Goal: Task Accomplishment & Management: Use online tool/utility

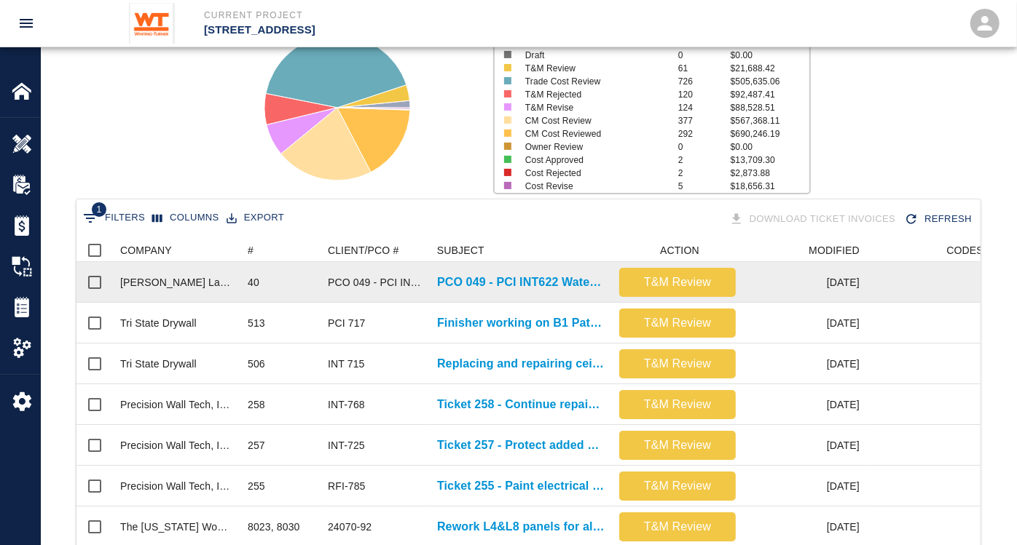
scroll to position [162, 0]
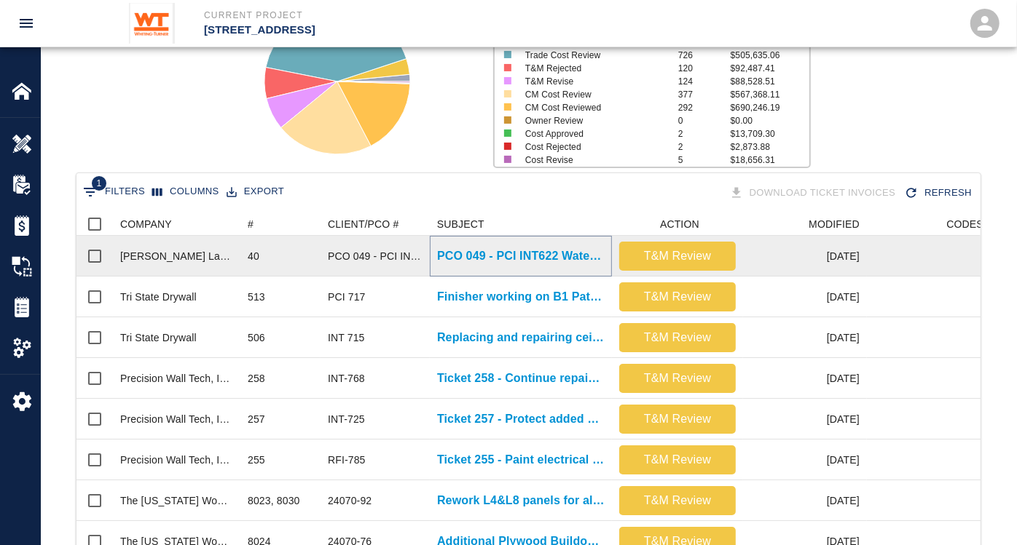
click at [532, 251] on p "PCO 049 - PCI INT622 Watering due to irrigation delay Part 2" at bounding box center [520, 256] width 167 height 17
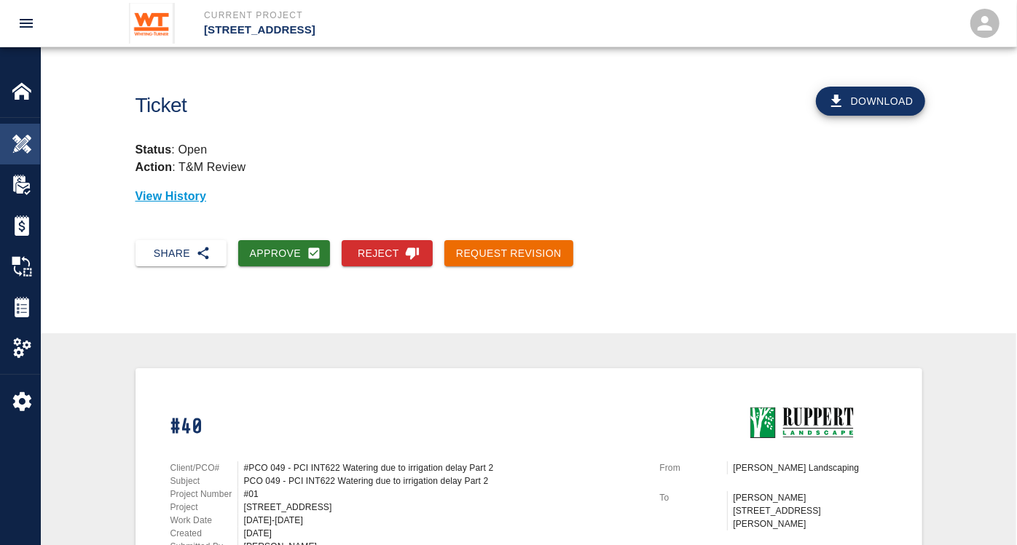
click at [17, 133] on div "Overview" at bounding box center [20, 144] width 40 height 41
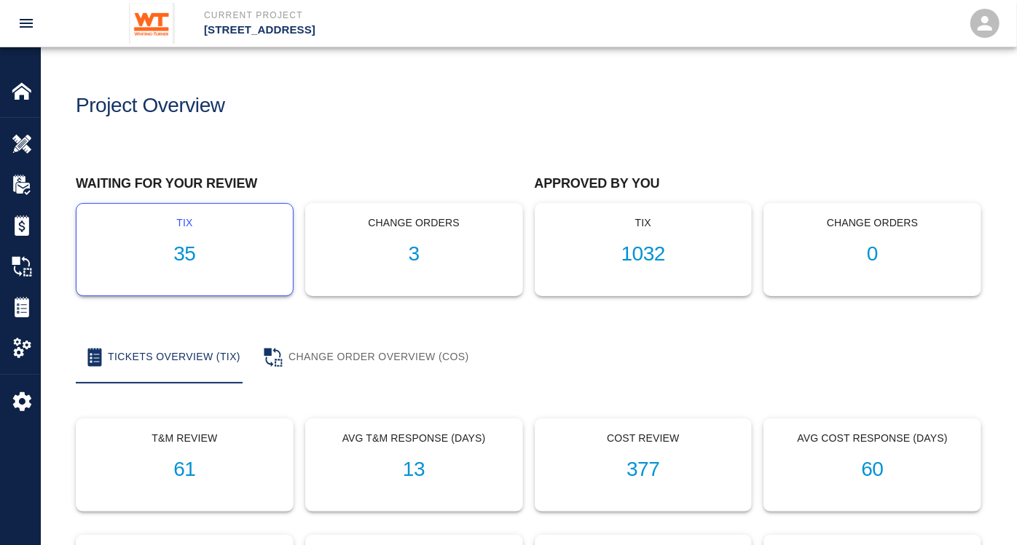
click at [189, 253] on h1 "35" at bounding box center [184, 254] width 193 height 24
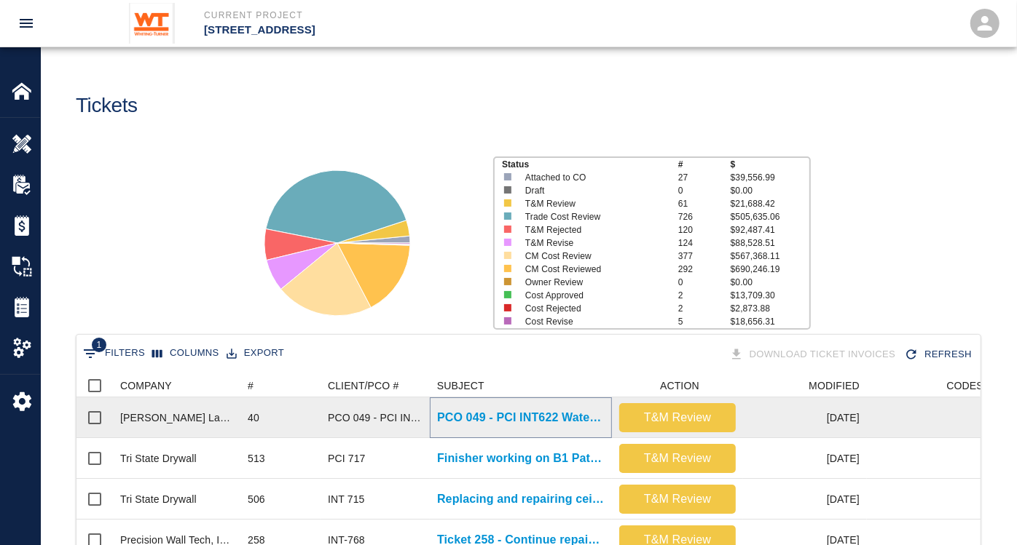
click at [498, 414] on p "PCO 049 - PCI INT622 Watering due to irrigation delay Part 2" at bounding box center [520, 417] width 167 height 17
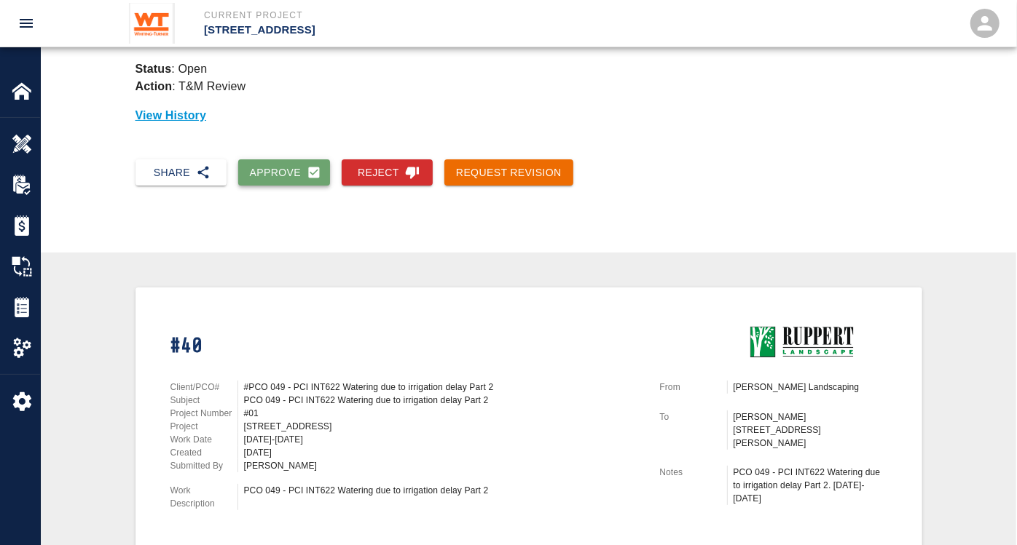
click at [261, 173] on button "Approve" at bounding box center [284, 172] width 92 height 27
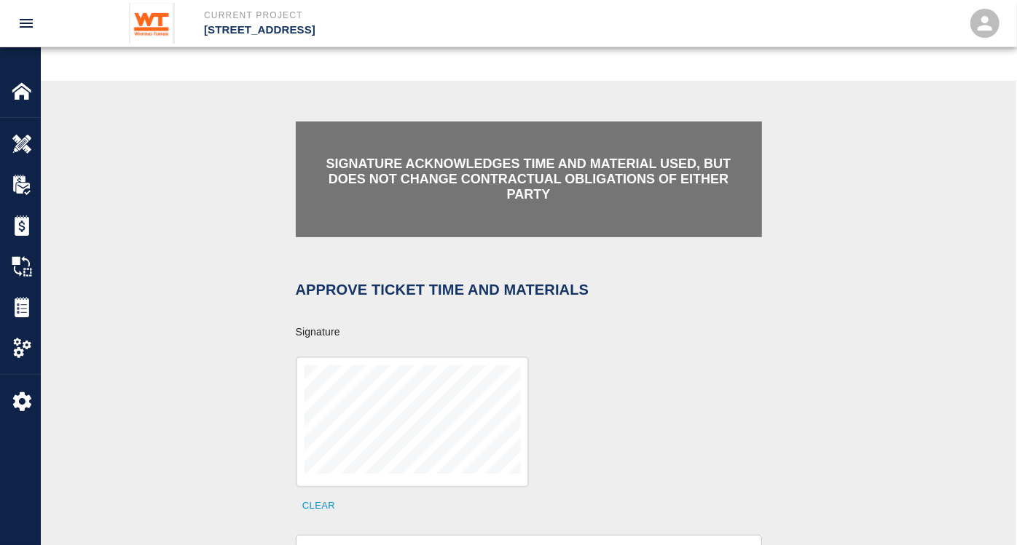
scroll to position [323, 0]
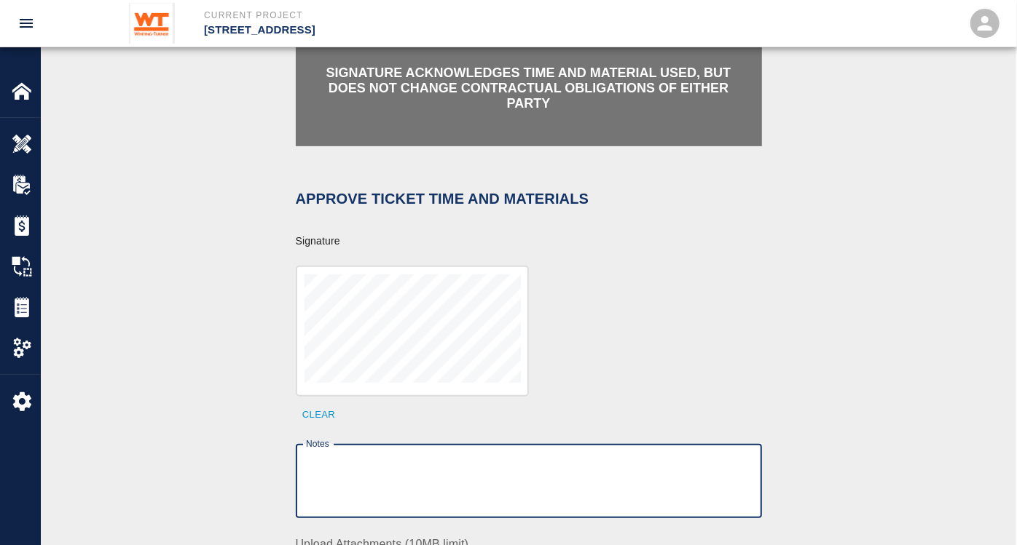
click at [419, 457] on textarea "Notes" at bounding box center [529, 482] width 446 height 50
type textarea "M"
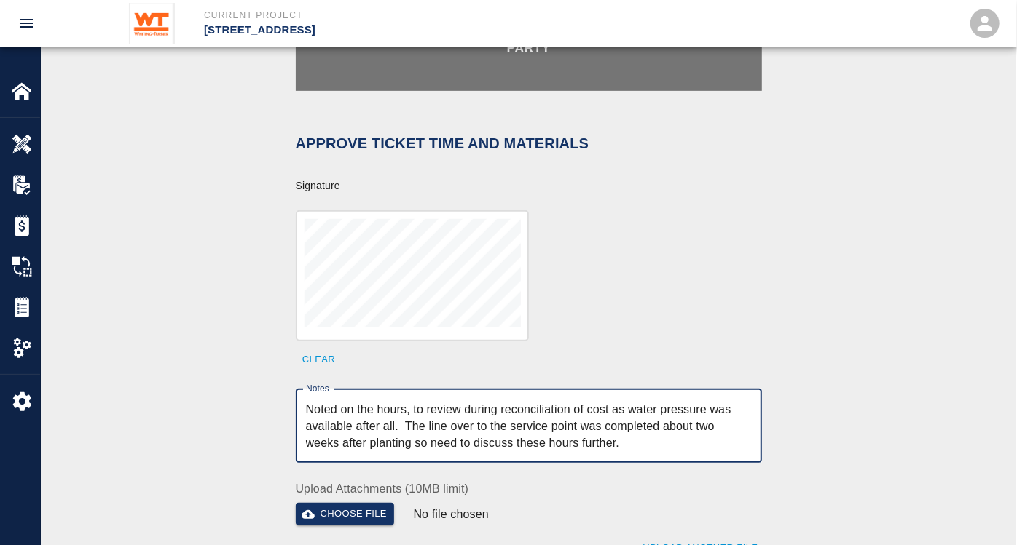
scroll to position [404, 0]
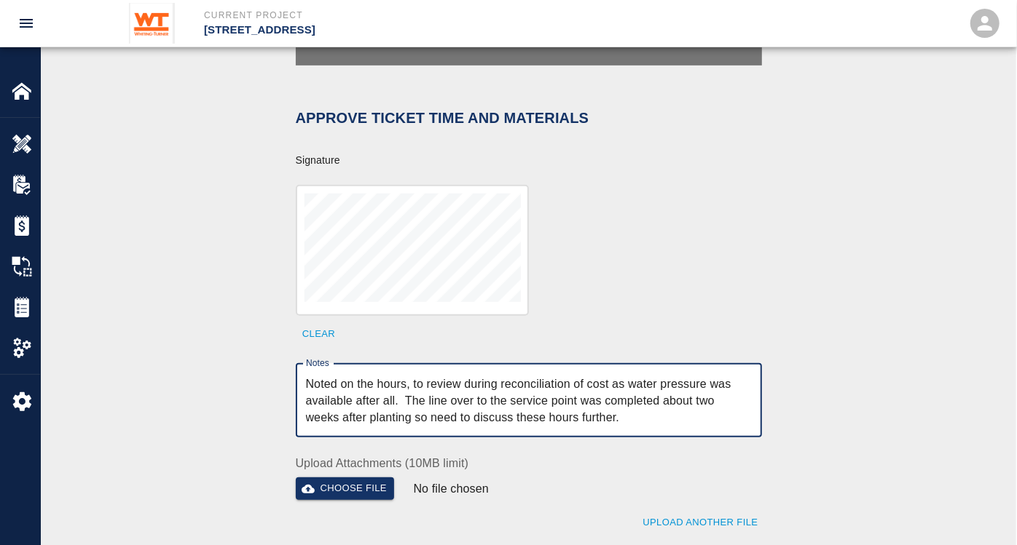
click at [394, 379] on textarea "Noted on the hours, to review during reconciliation of cost as water pressure w…" at bounding box center [529, 401] width 446 height 50
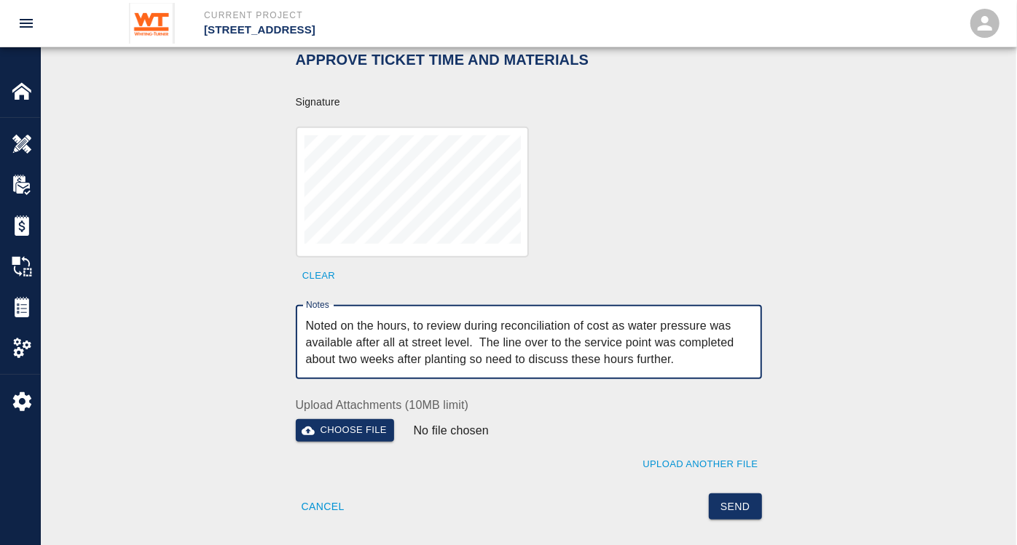
scroll to position [485, 0]
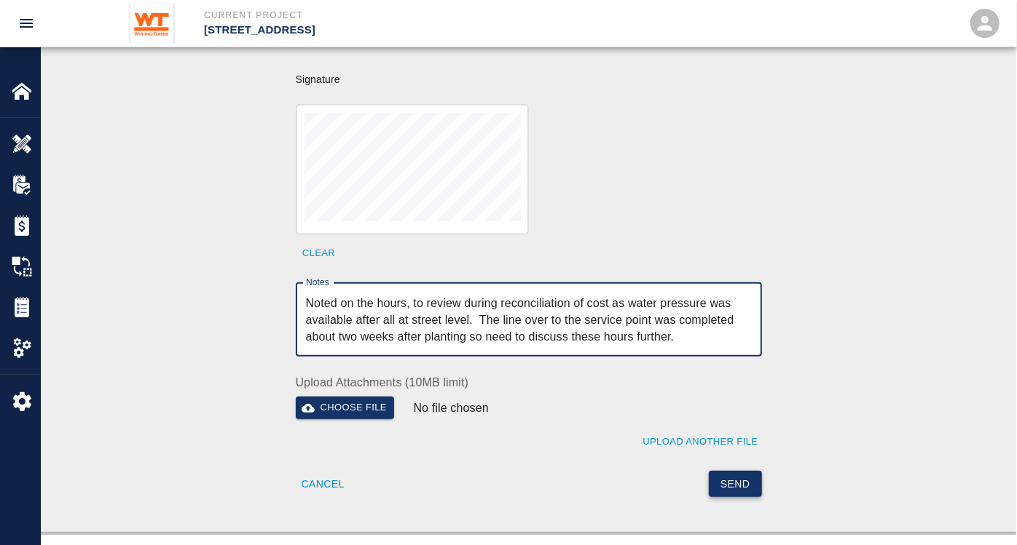
type textarea "Noted on the hours, to review during reconciliation of cost as water pressure w…"
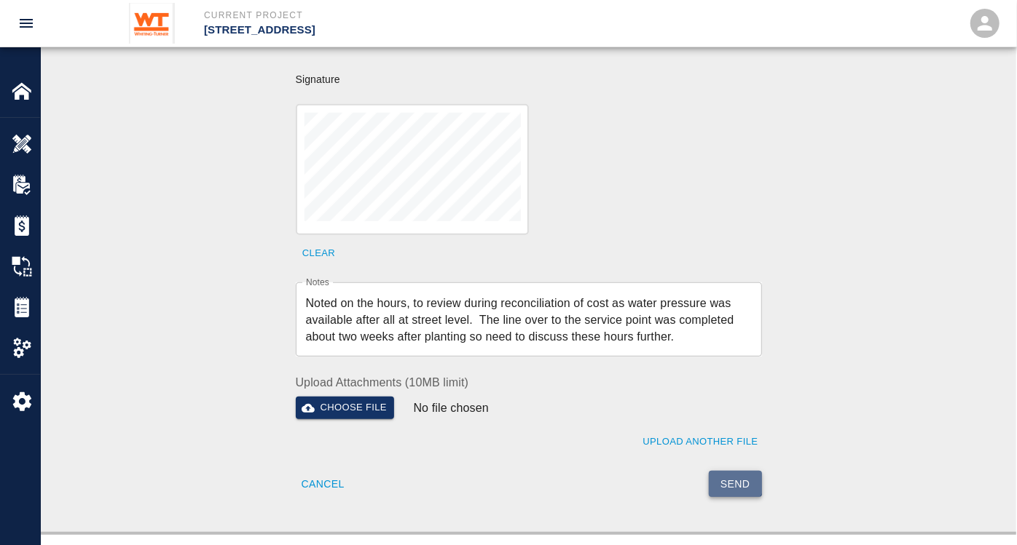
click at [730, 471] on button "Send" at bounding box center [734, 484] width 53 height 27
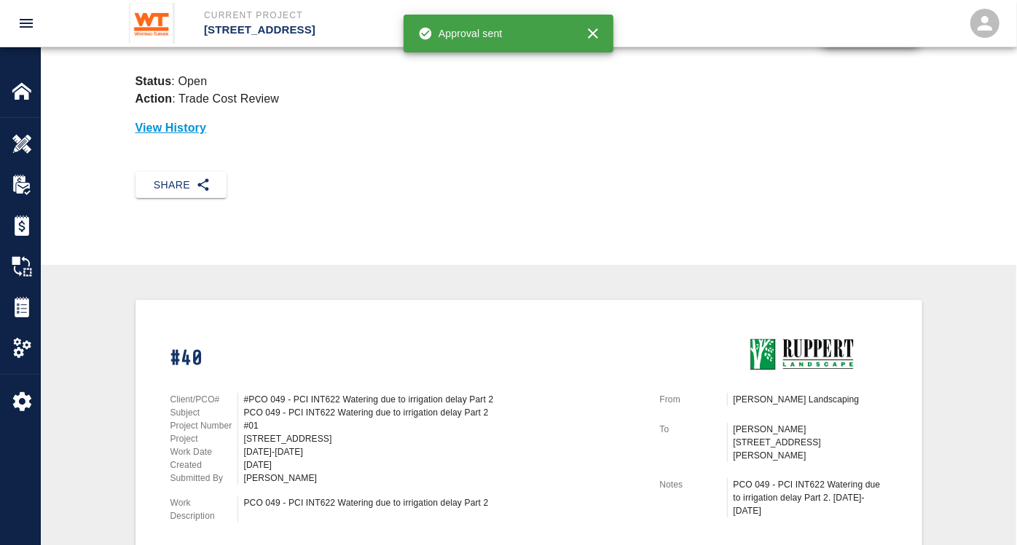
scroll to position [0, 0]
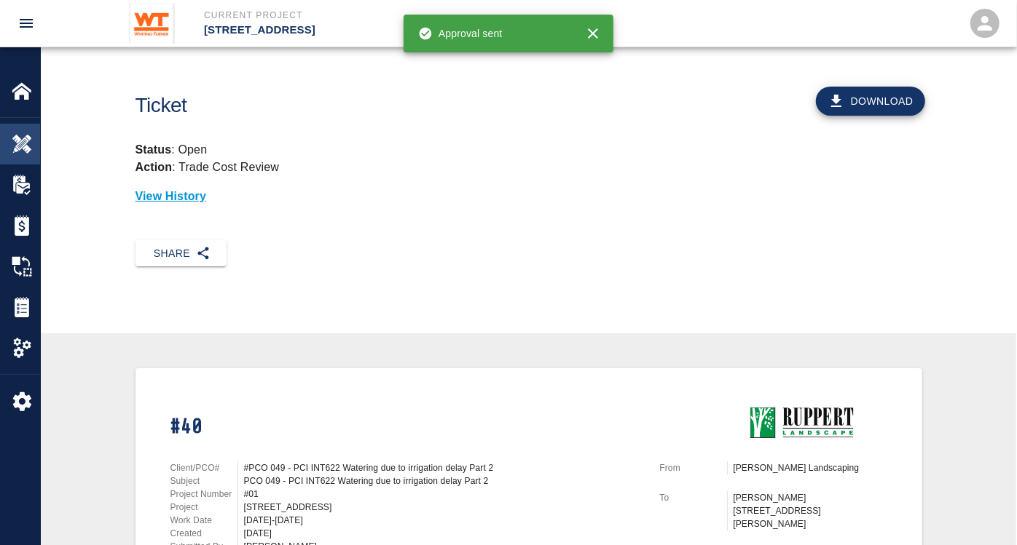
click at [27, 135] on img at bounding box center [22, 144] width 20 height 20
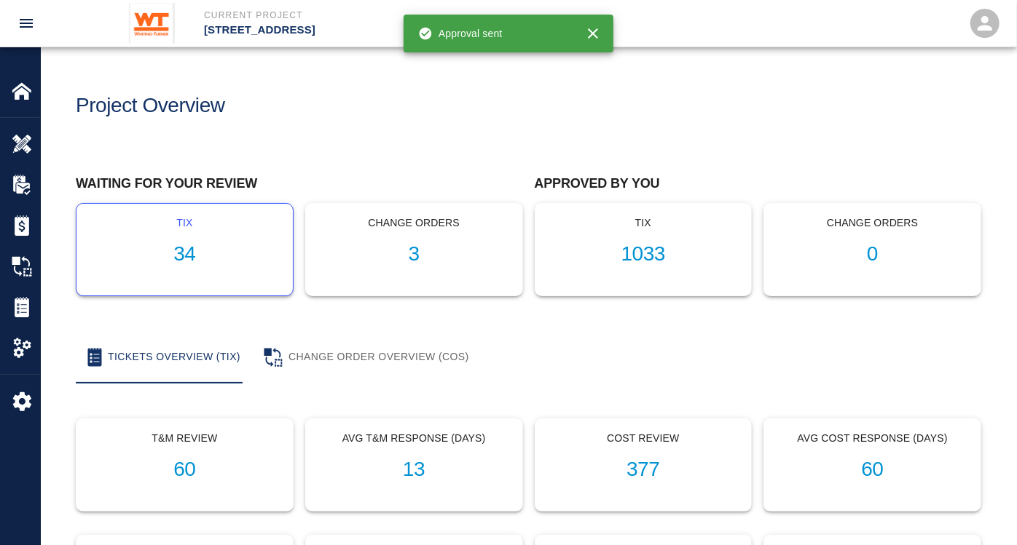
click at [185, 251] on h1 "34" at bounding box center [184, 254] width 193 height 24
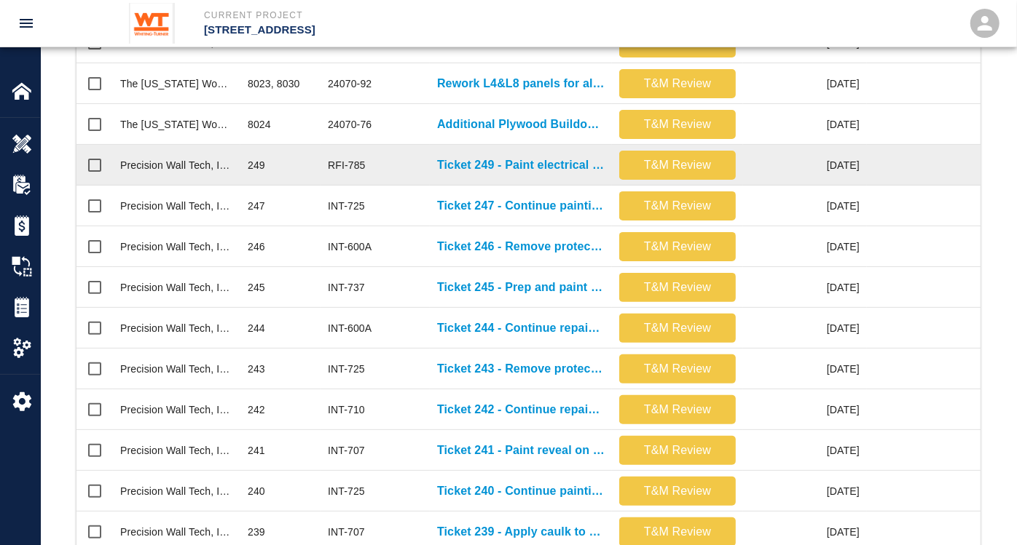
scroll to position [753, 0]
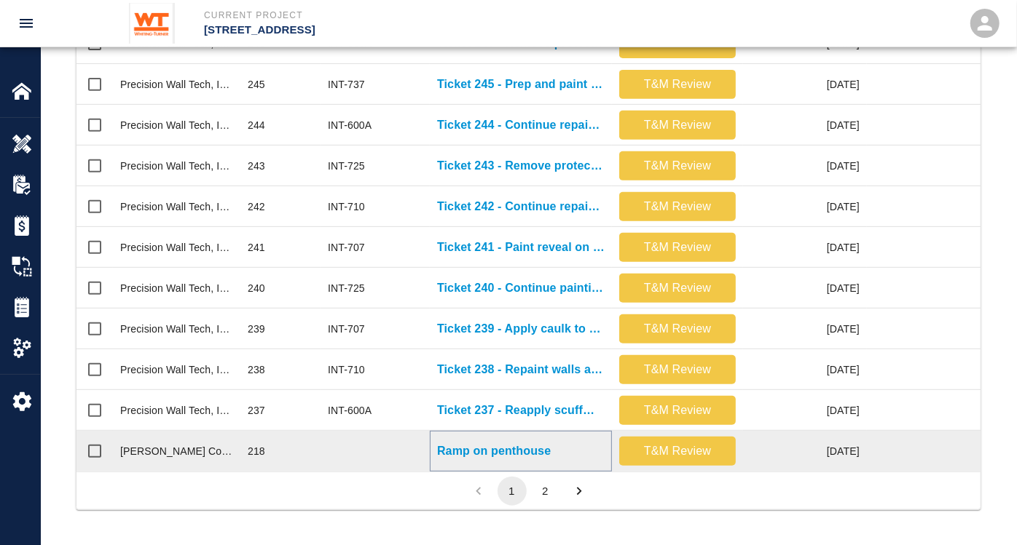
click at [483, 443] on p "Ramp on penthouse" at bounding box center [494, 451] width 114 height 17
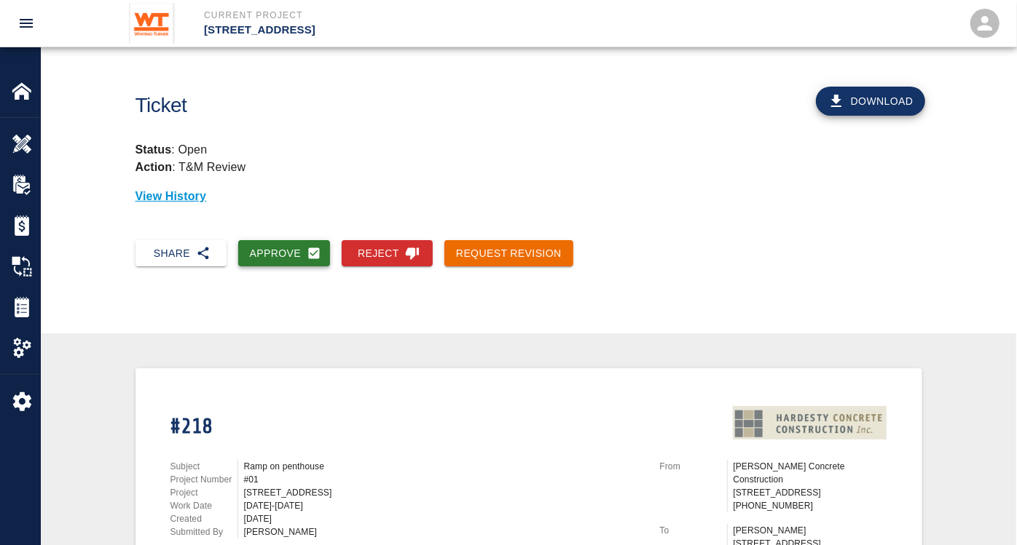
click at [277, 250] on button "Approve" at bounding box center [284, 253] width 92 height 27
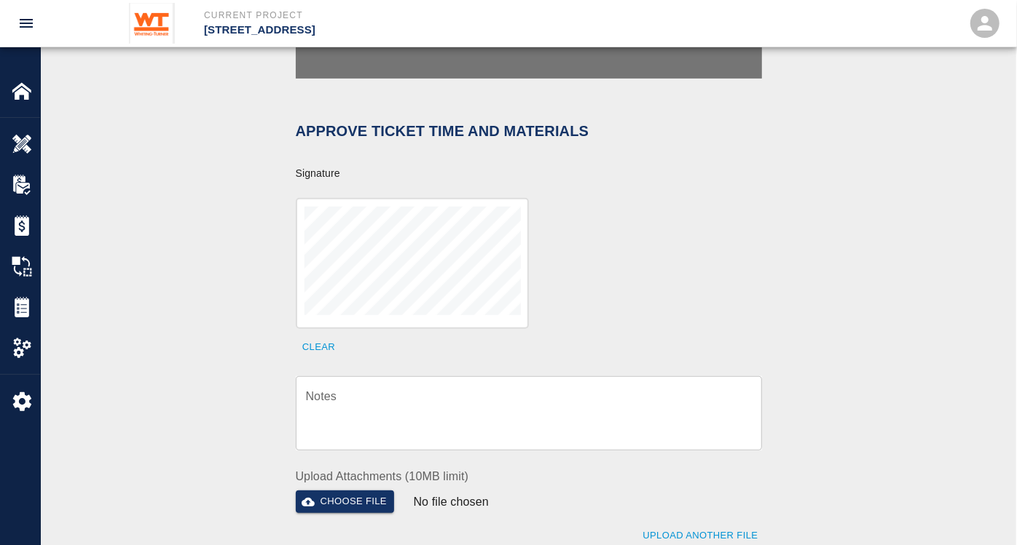
scroll to position [404, 0]
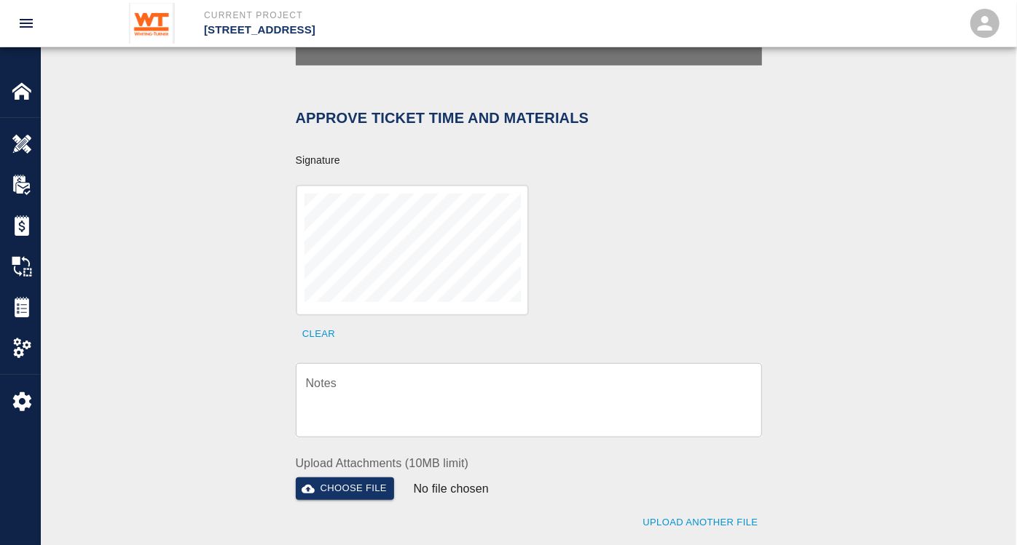
click at [567, 293] on div "Clear" at bounding box center [519, 256] width 483 height 178
click at [478, 391] on textarea "Notes" at bounding box center [529, 401] width 446 height 50
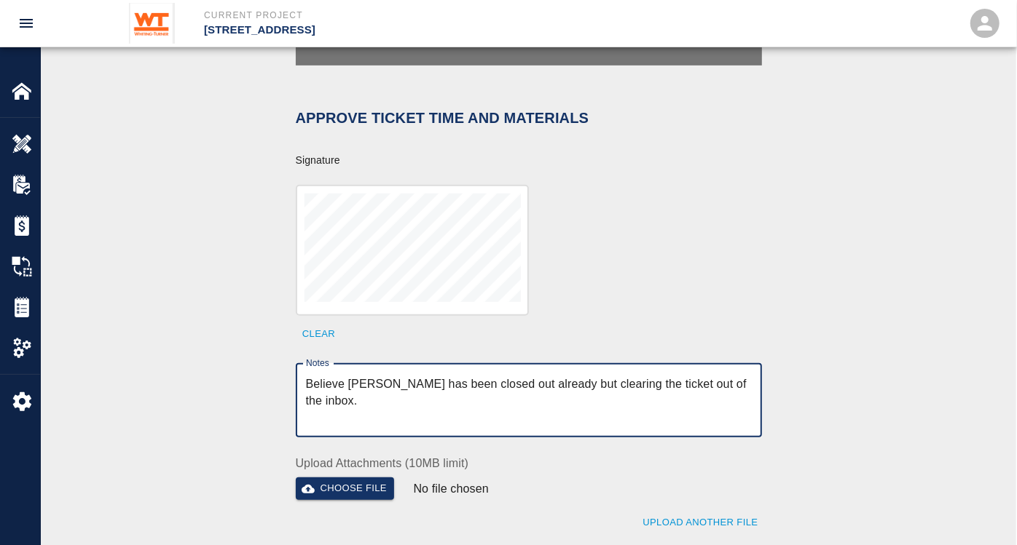
type textarea "Believe [PERSON_NAME] has been closed out already but clearing the ticket out o…"
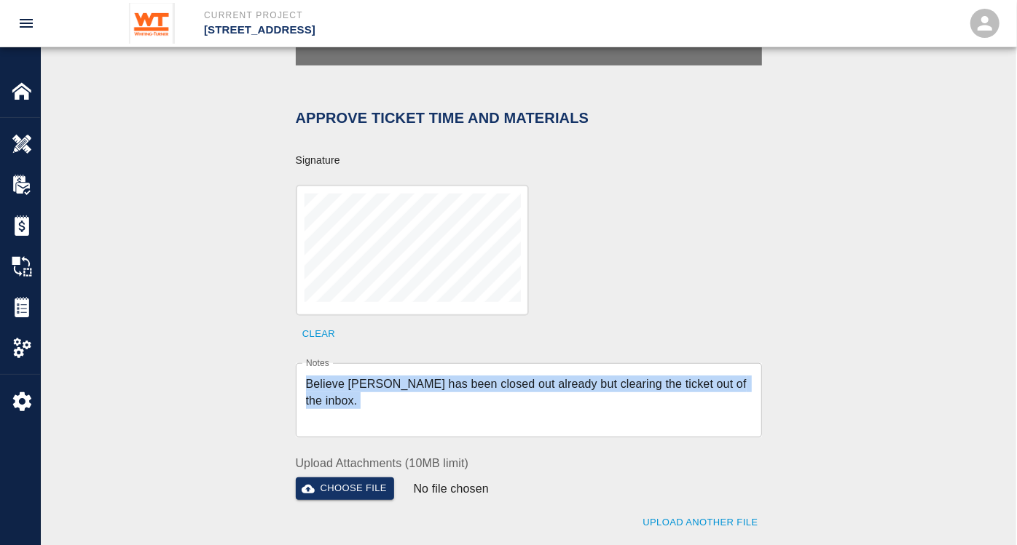
drag, startPoint x: 753, startPoint y: 366, endPoint x: 318, endPoint y: 354, distance: 434.9
click at [318, 363] on div "Believe [PERSON_NAME] has been closed out already but clearing the ticket out o…" at bounding box center [529, 400] width 466 height 74
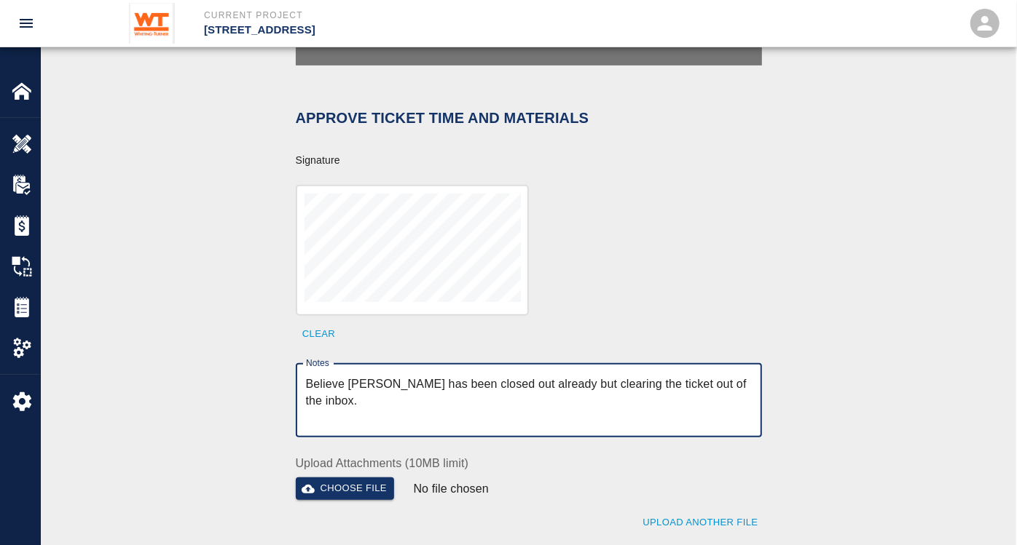
drag, startPoint x: 440, startPoint y: 416, endPoint x: 459, endPoint y: 391, distance: 31.2
click at [441, 415] on div "Believe [PERSON_NAME] has been closed out already but clearing the ticket out o…" at bounding box center [529, 400] width 466 height 74
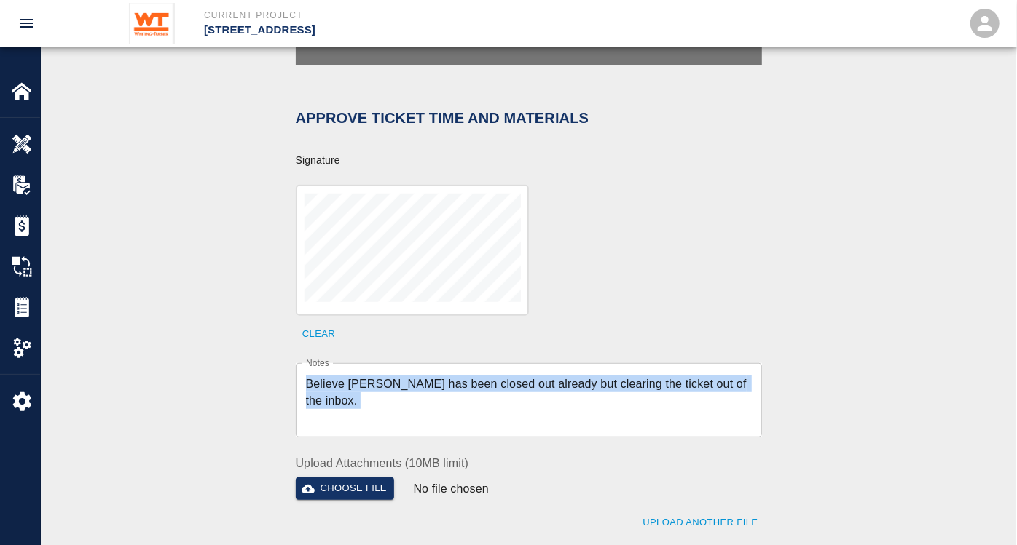
drag, startPoint x: 753, startPoint y: 366, endPoint x: 301, endPoint y: 350, distance: 451.8
click at [301, 363] on div "Believe [PERSON_NAME] has been closed out already but clearing the ticket out o…" at bounding box center [529, 400] width 466 height 74
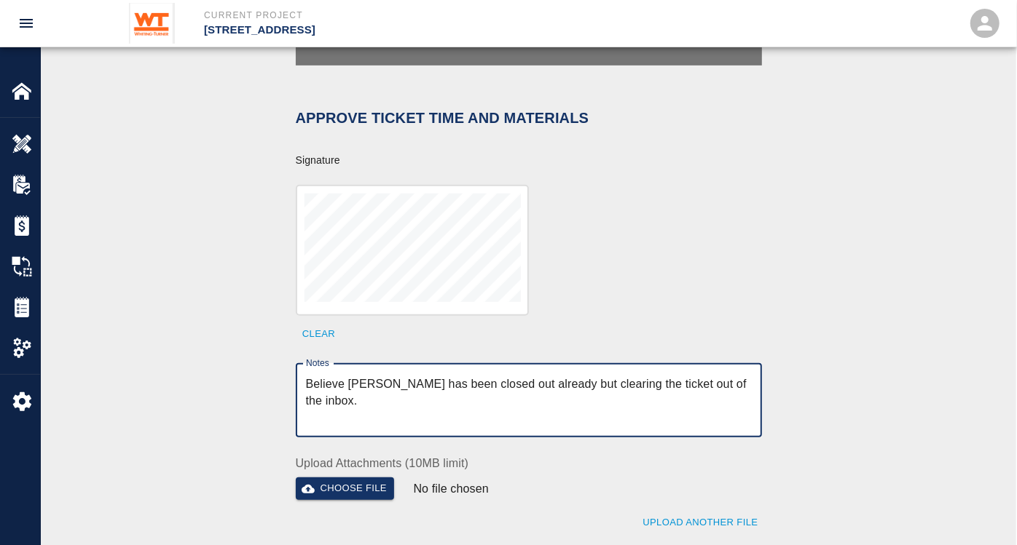
click at [674, 402] on textarea "Believe [PERSON_NAME] has been closed out already but clearing the ticket out o…" at bounding box center [529, 401] width 446 height 50
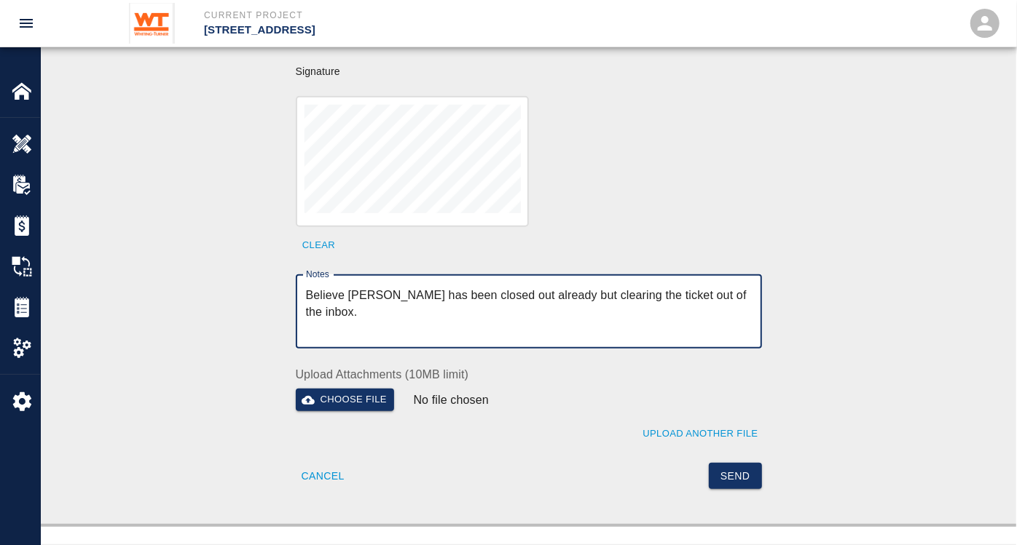
scroll to position [566, 0]
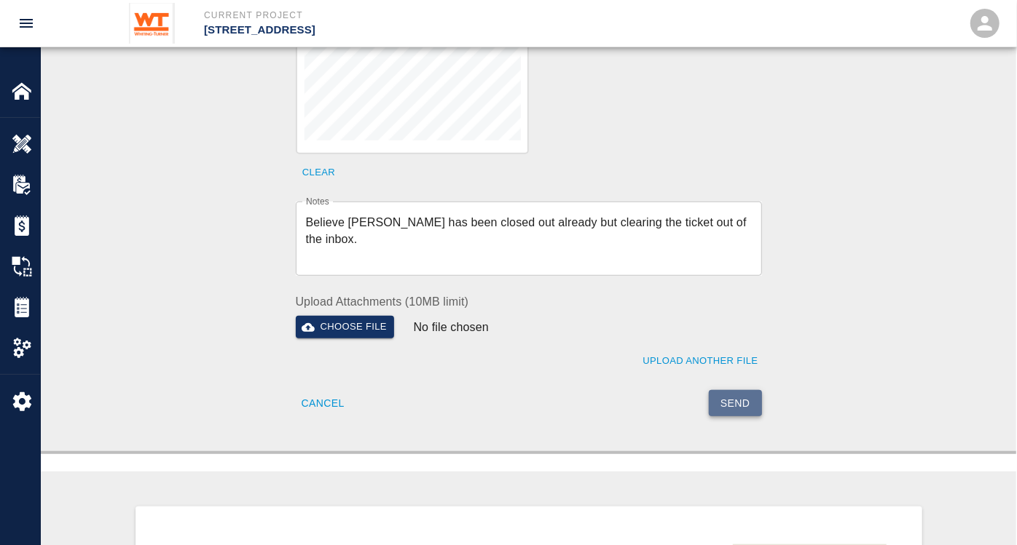
click at [738, 390] on button "Send" at bounding box center [734, 403] width 53 height 27
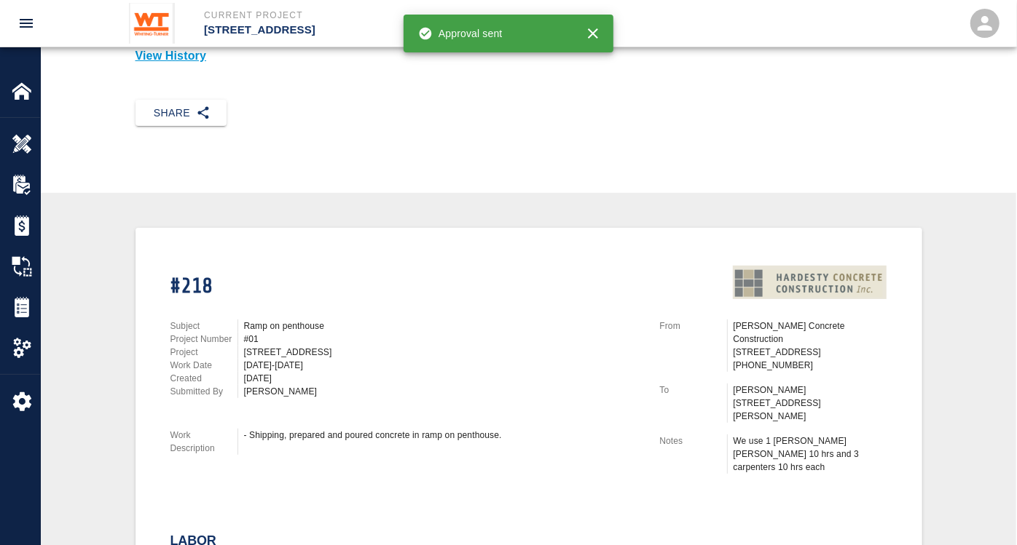
scroll to position [0, 0]
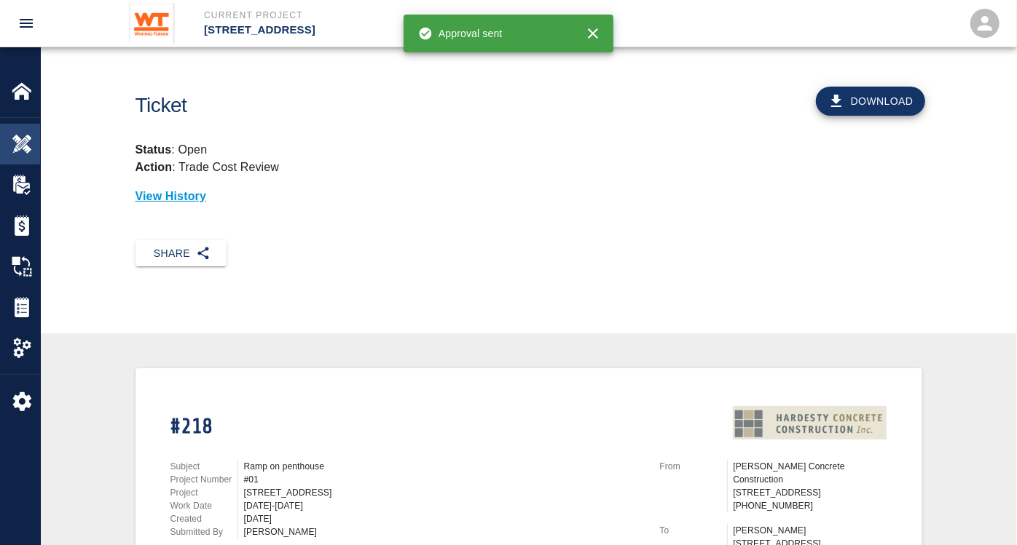
click at [39, 146] on div at bounding box center [32, 144] width 41 height 20
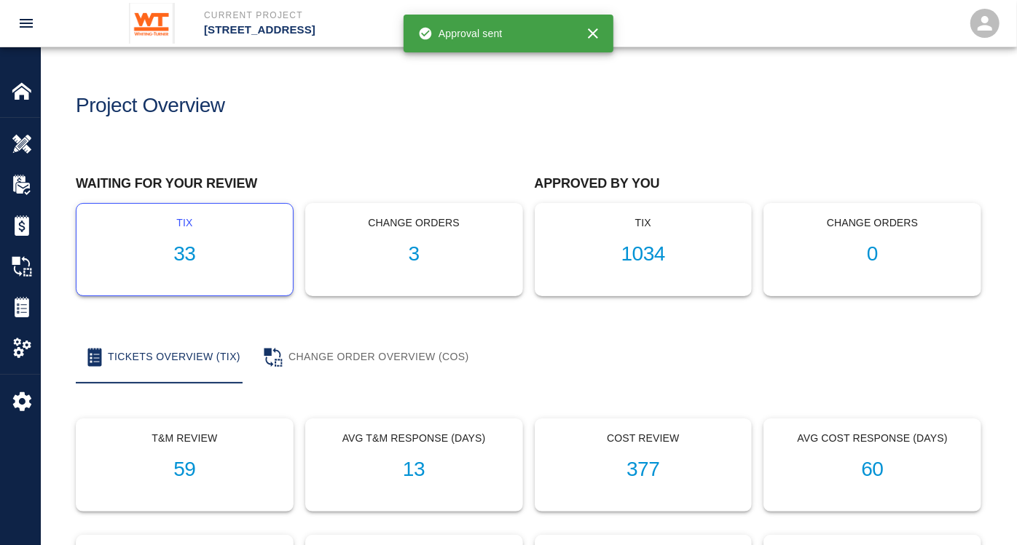
click at [183, 245] on h1 "33" at bounding box center [184, 254] width 193 height 24
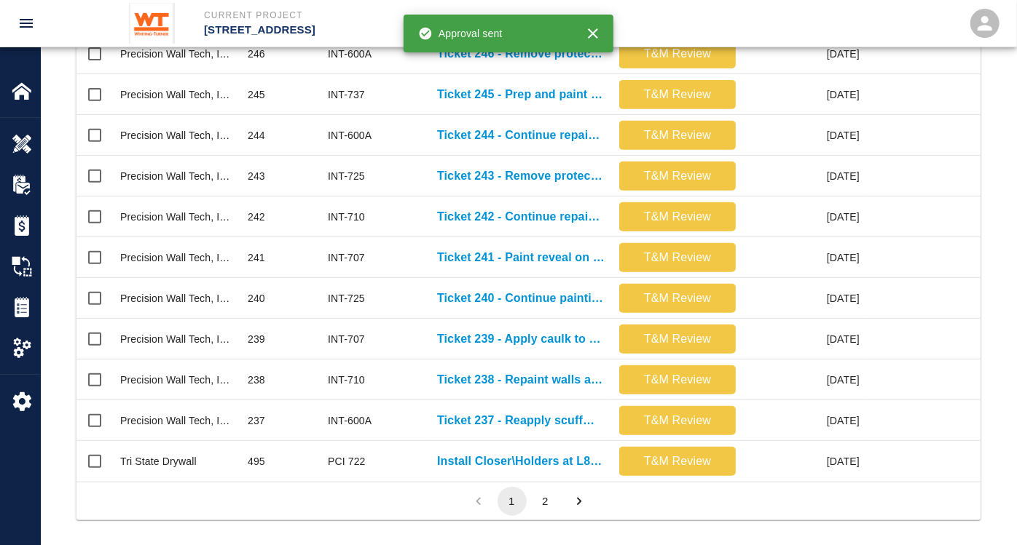
scroll to position [753, 0]
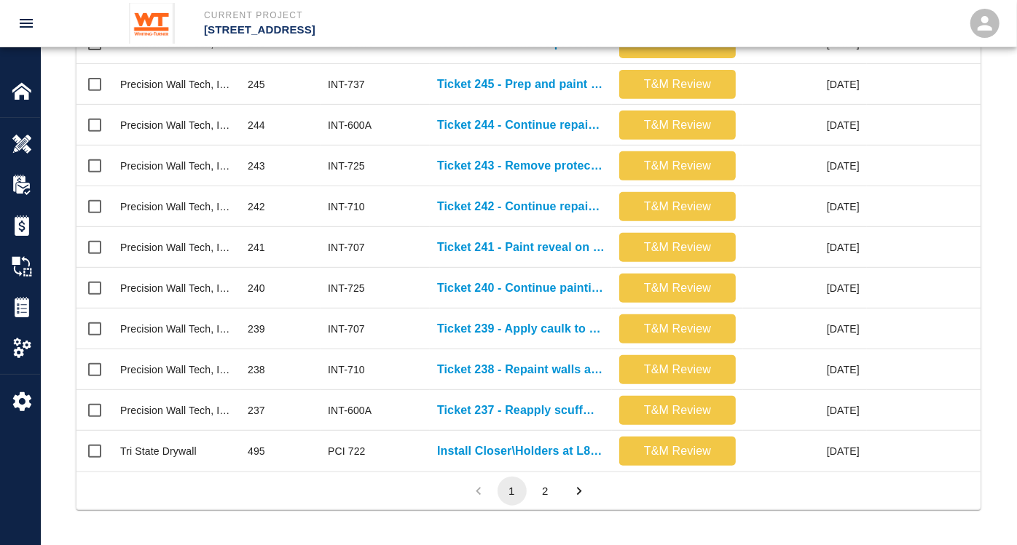
click at [545, 484] on button "2" at bounding box center [545, 491] width 29 height 29
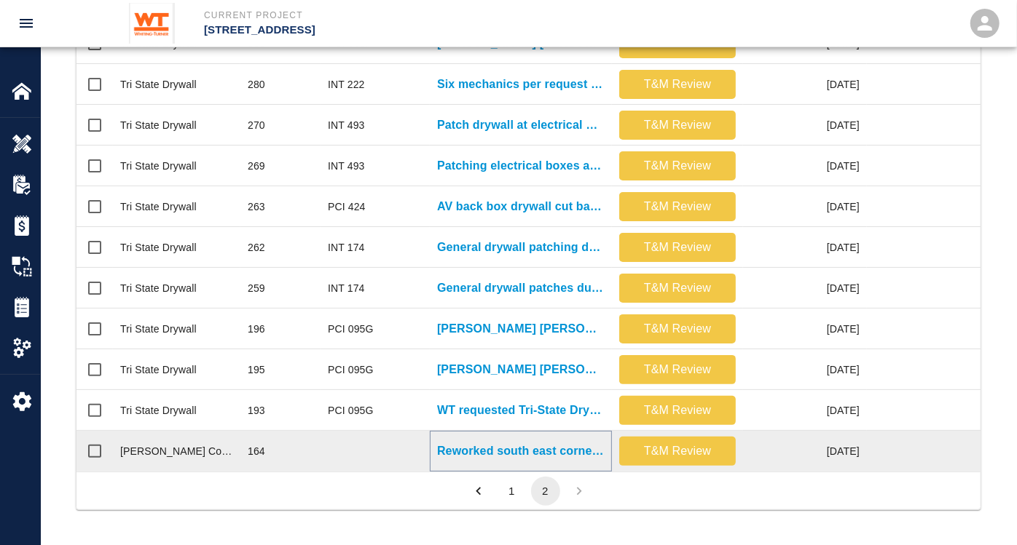
click at [507, 443] on p "Reworked south east corner curbs" at bounding box center [520, 451] width 167 height 17
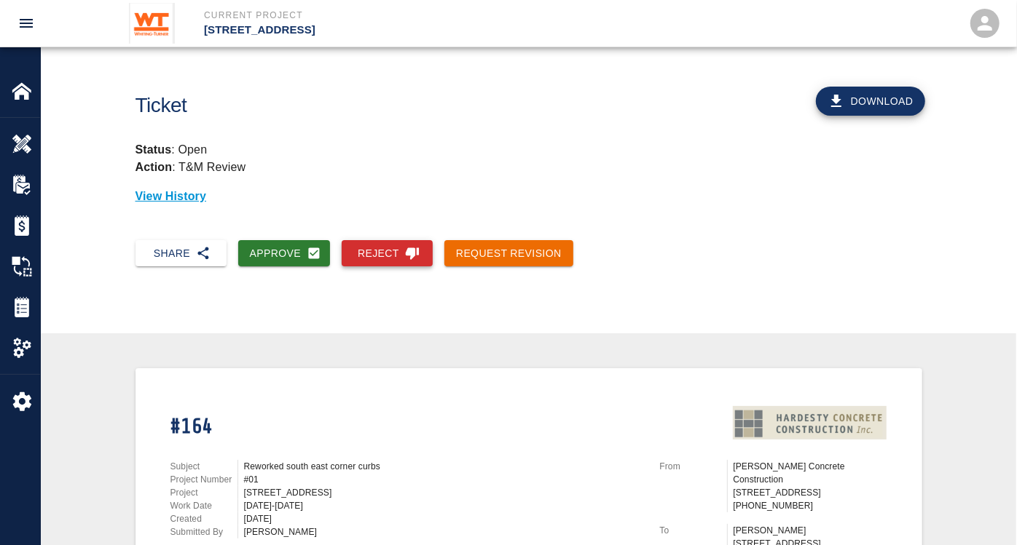
click at [376, 256] on button "Reject" at bounding box center [387, 253] width 91 height 27
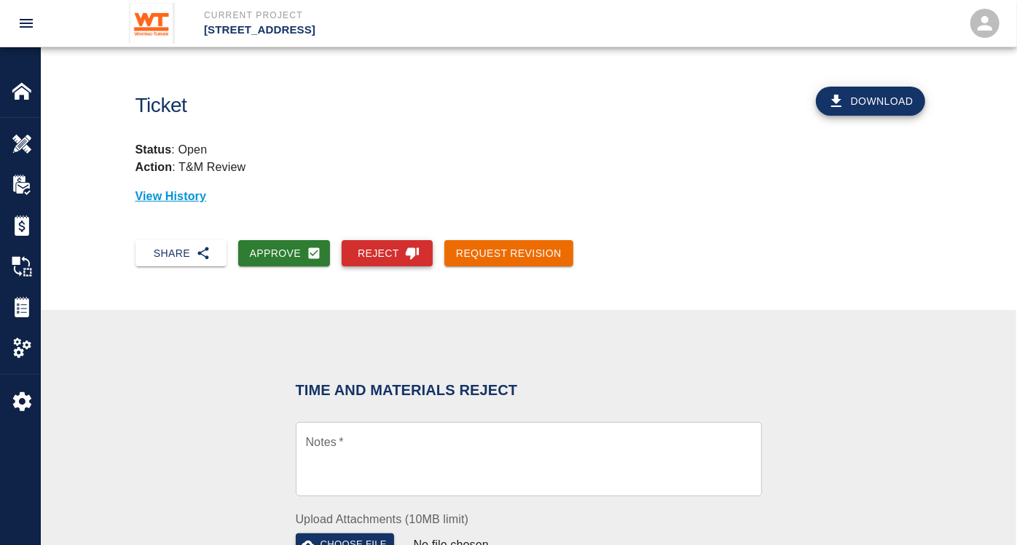
scroll to position [242, 0]
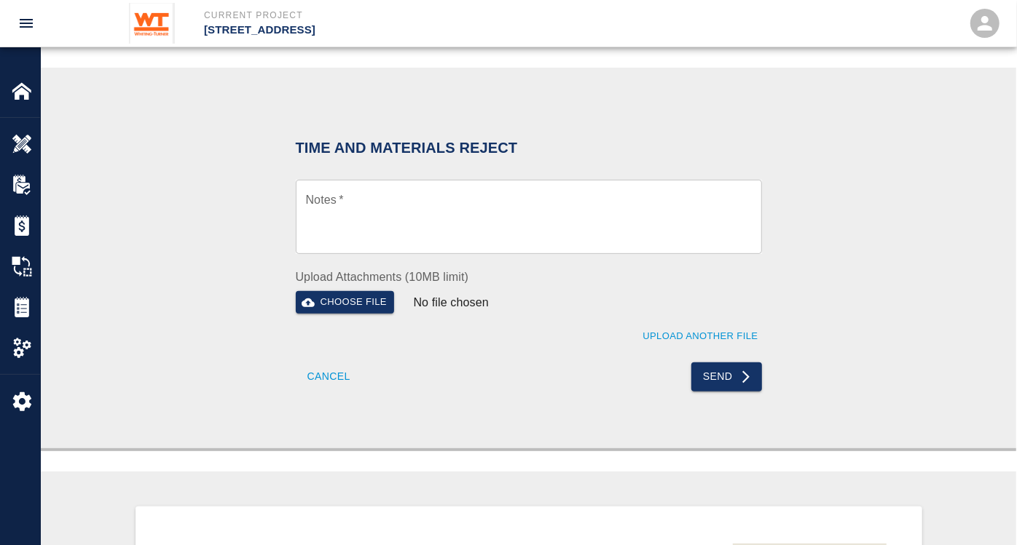
click at [356, 193] on textarea "Notes   *" at bounding box center [529, 217] width 446 height 50
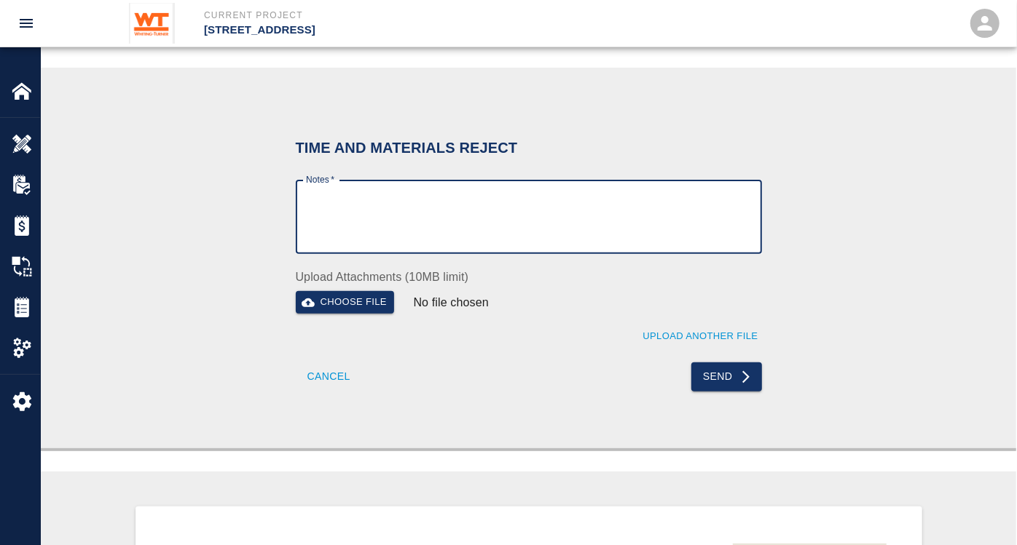
paste textarea "[PERSON_NAME][EMAIL_ADDRESS][PERSON_NAME][DOMAIN_NAME]>"
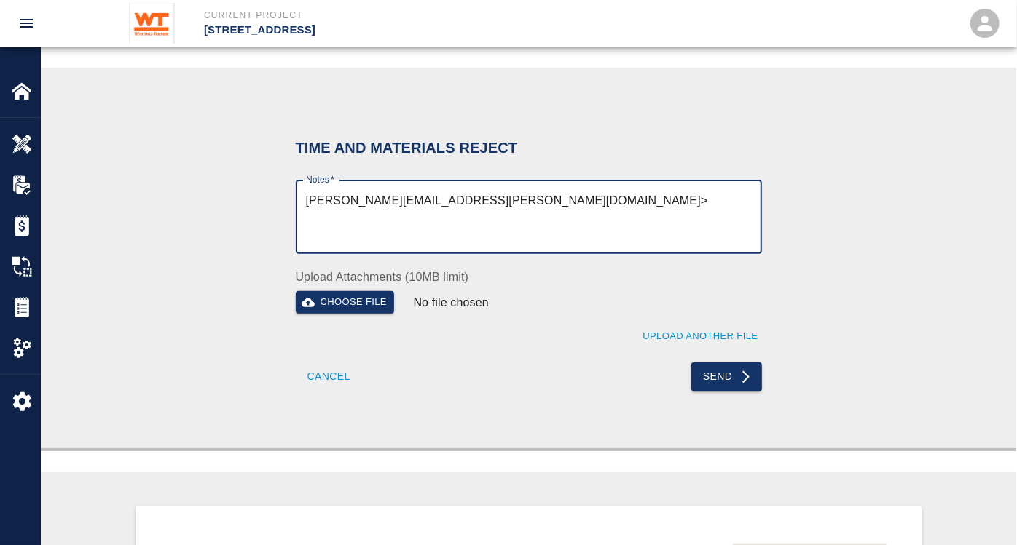
drag, startPoint x: 543, startPoint y: 191, endPoint x: 238, endPoint y: 195, distance: 305.1
click at [238, 195] on div "Time and Materials Reject Notes   * [PERSON_NAME][EMAIL_ADDRESS][PERSON_NAME][D…" at bounding box center [528, 258] width 786 height 311
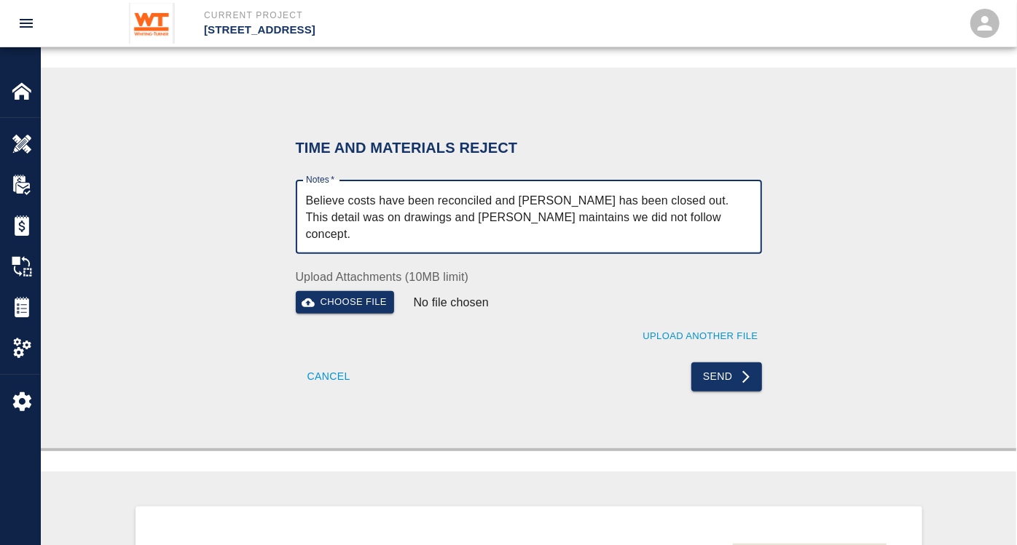
click at [700, 229] on textarea "Believe costs have been reconciled and [PERSON_NAME] has been closed out. This …" at bounding box center [529, 217] width 446 height 50
type textarea "Believe costs have been reconciled and [PERSON_NAME] has been closed out. This …"
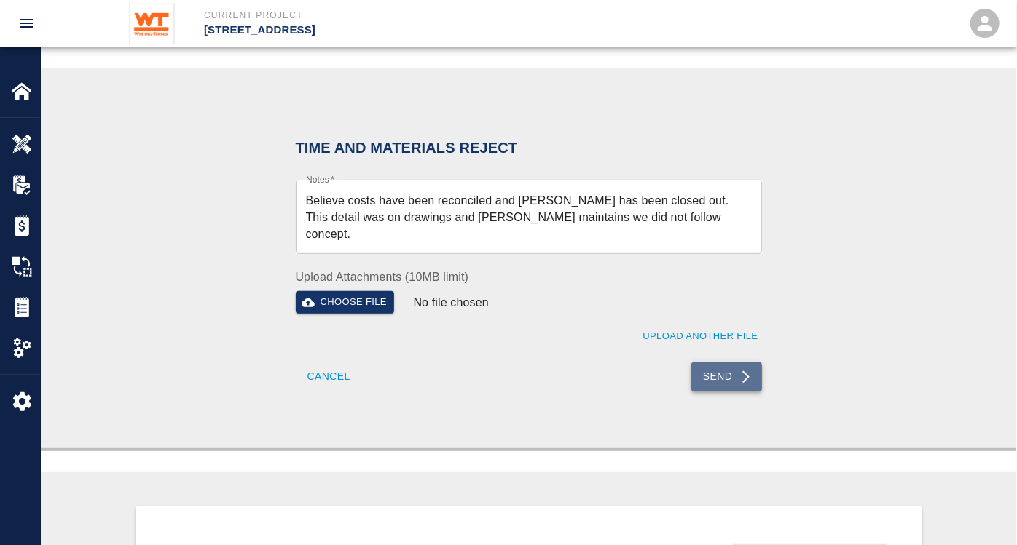
click at [731, 368] on button "Send" at bounding box center [726, 377] width 71 height 29
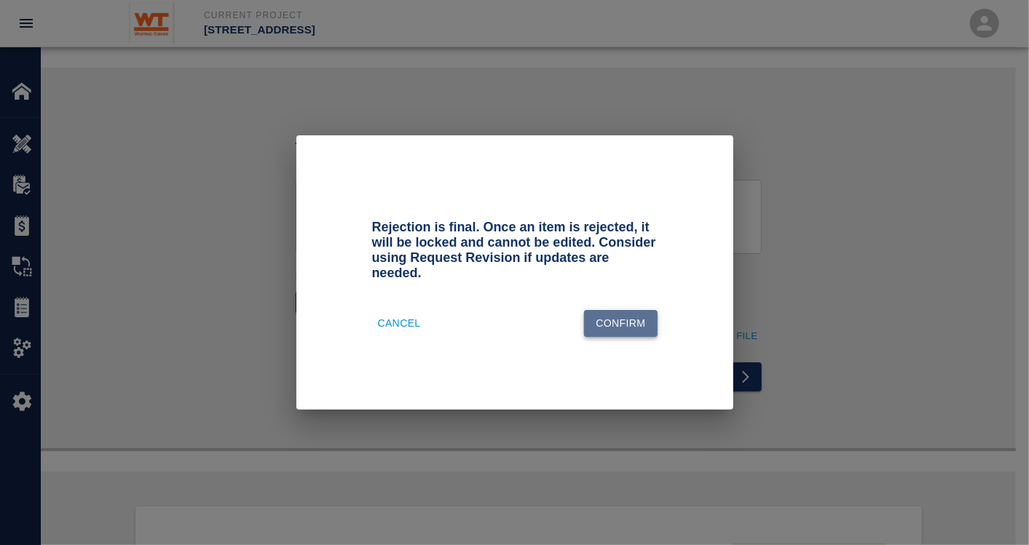
click at [628, 317] on button "Confirm" at bounding box center [620, 323] width 73 height 27
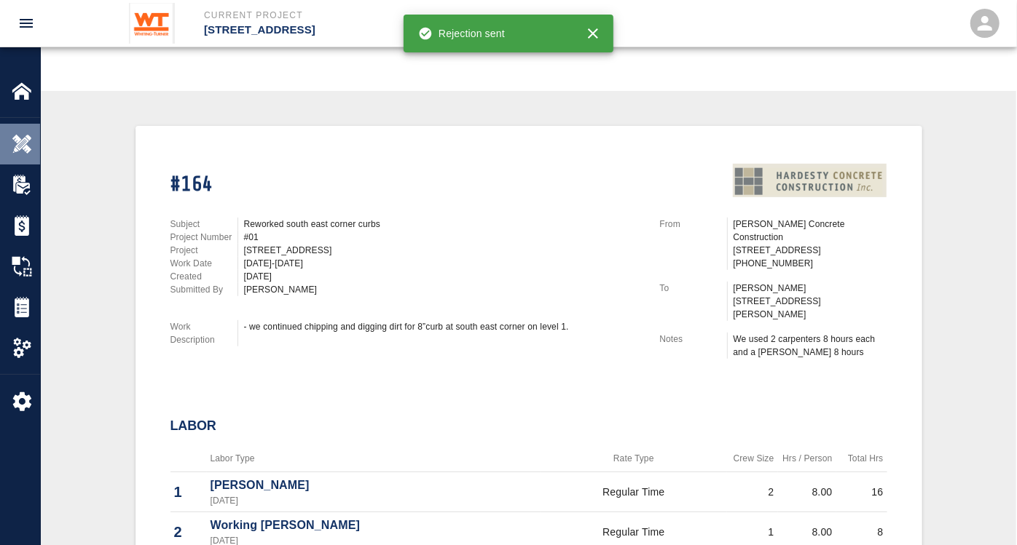
click at [25, 149] on img at bounding box center [22, 144] width 20 height 20
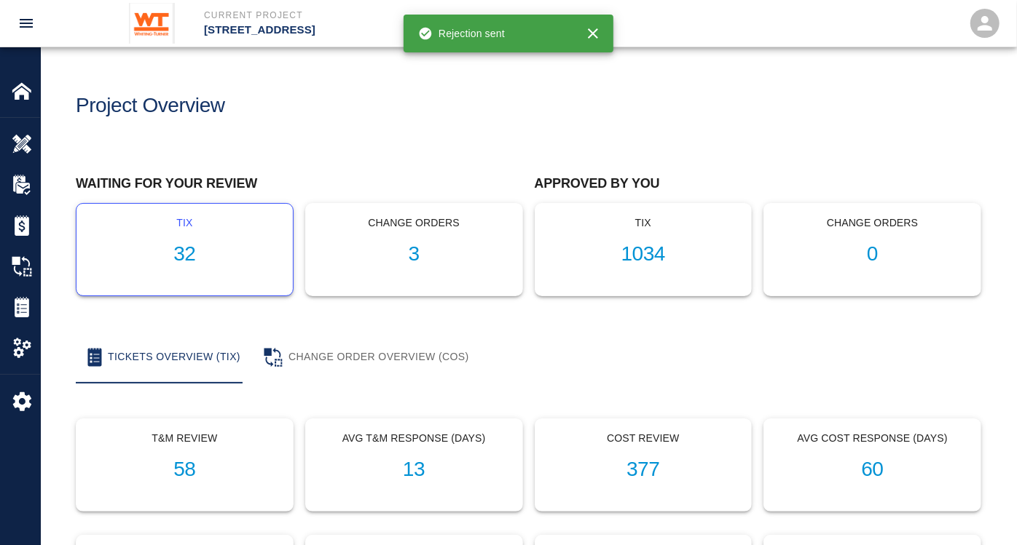
click at [193, 257] on h1 "32" at bounding box center [184, 254] width 193 height 24
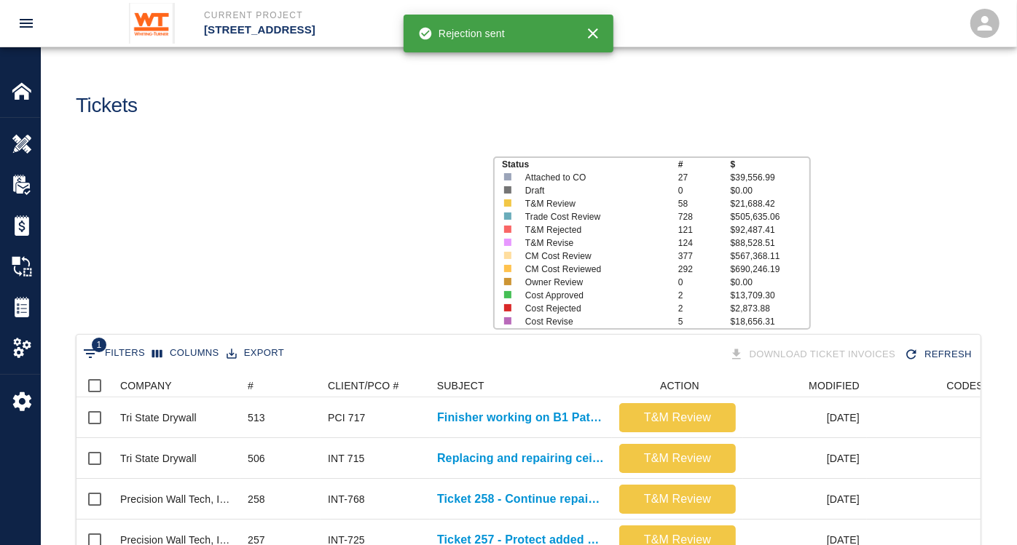
scroll to position [838, 892]
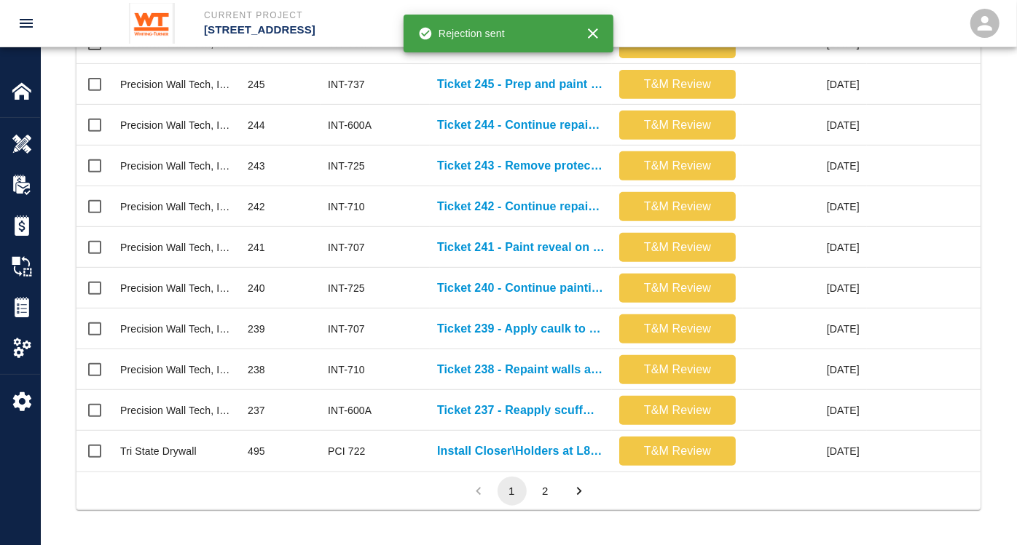
click at [548, 489] on button "2" at bounding box center [545, 491] width 29 height 29
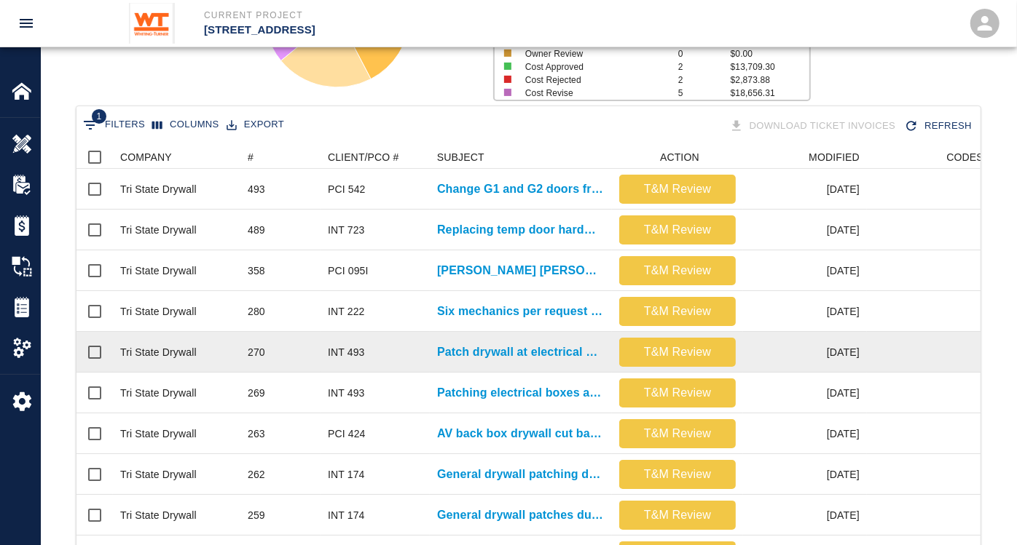
scroll to position [427, 0]
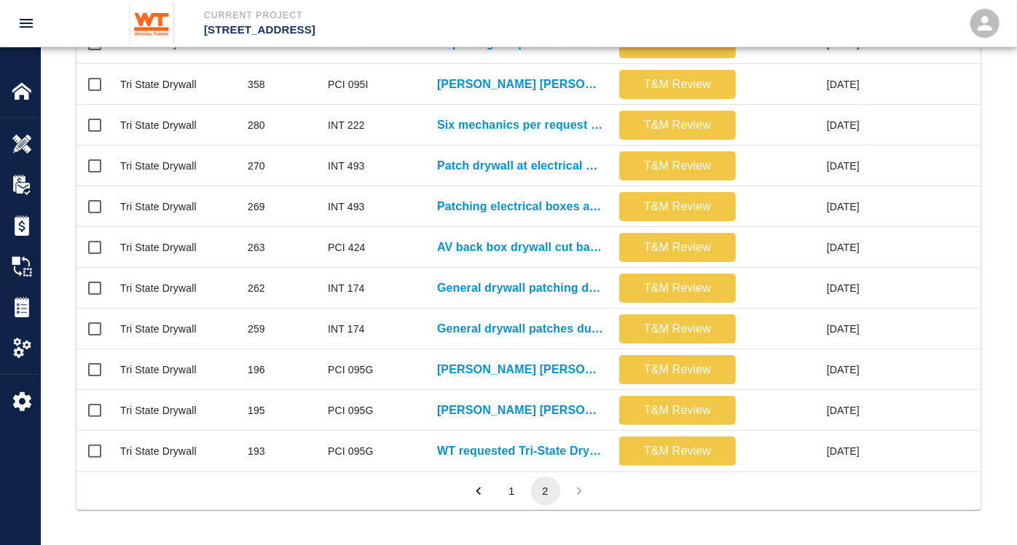
click at [511, 486] on button "1" at bounding box center [511, 491] width 29 height 29
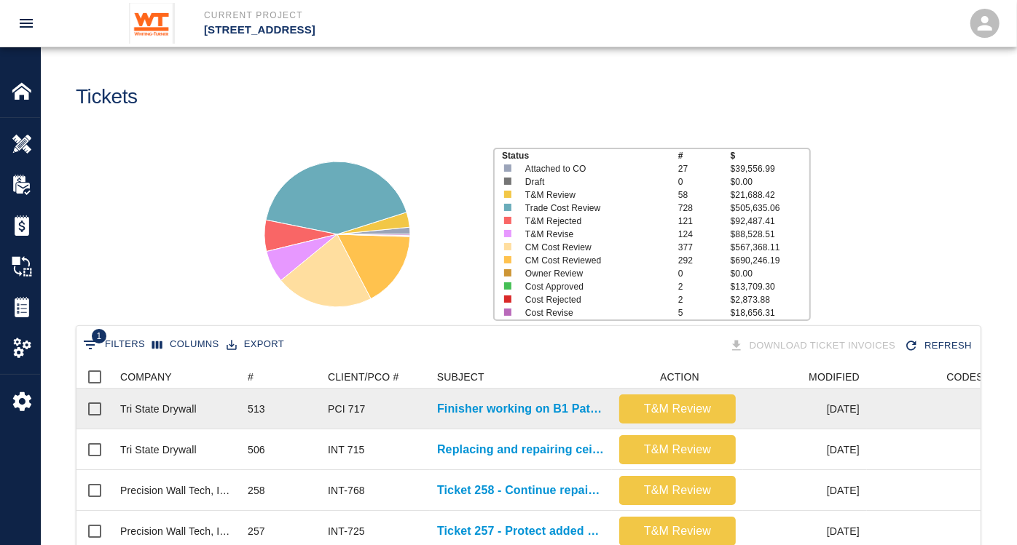
scroll to position [0, 0]
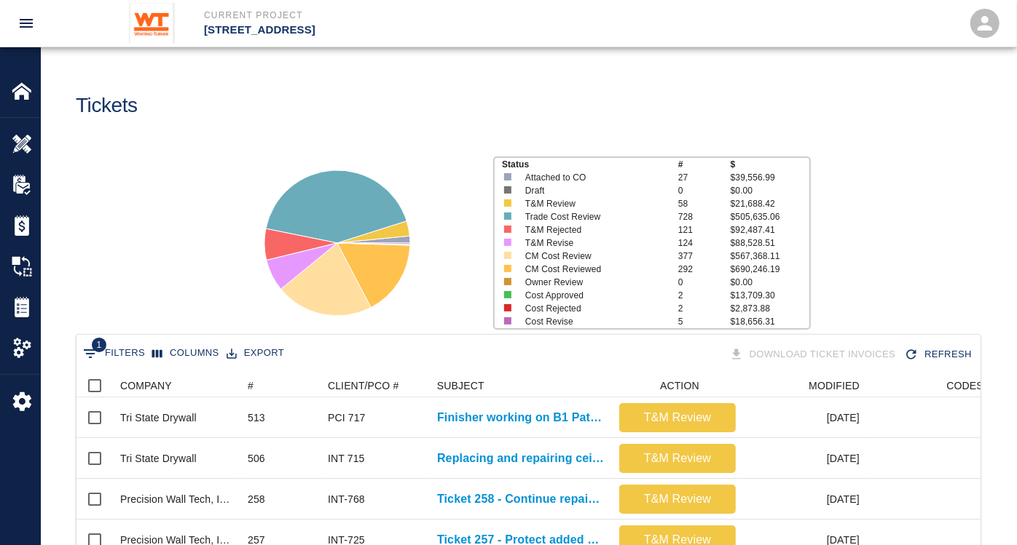
click at [196, 186] on div "Status # $ Attached to CO 27 $39,556.99 Draft 0 $0.00 T&M Review 58 $21,688.42 …" at bounding box center [522, 238] width 987 height 194
click at [17, 146] on img at bounding box center [22, 144] width 20 height 20
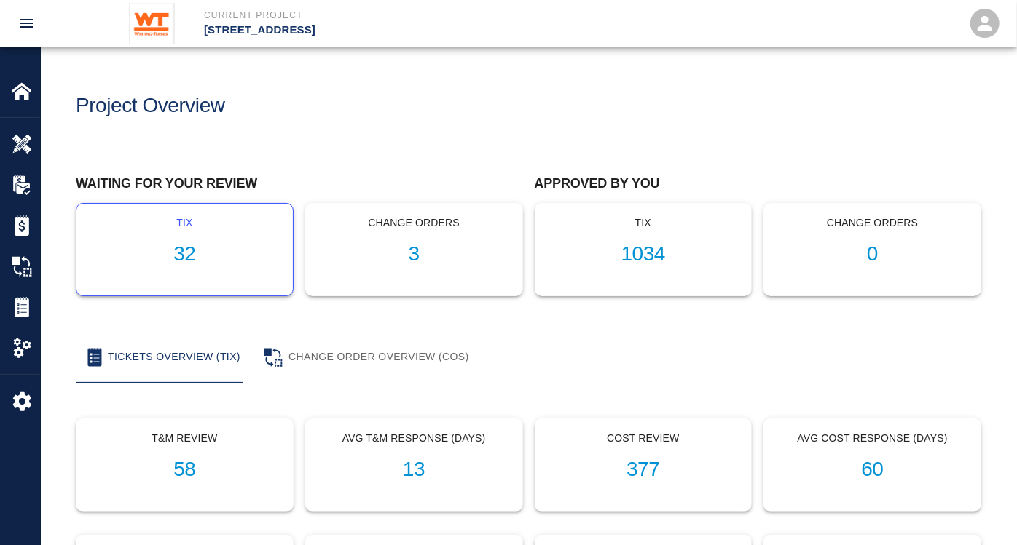
click at [192, 259] on h1 "32" at bounding box center [184, 254] width 193 height 24
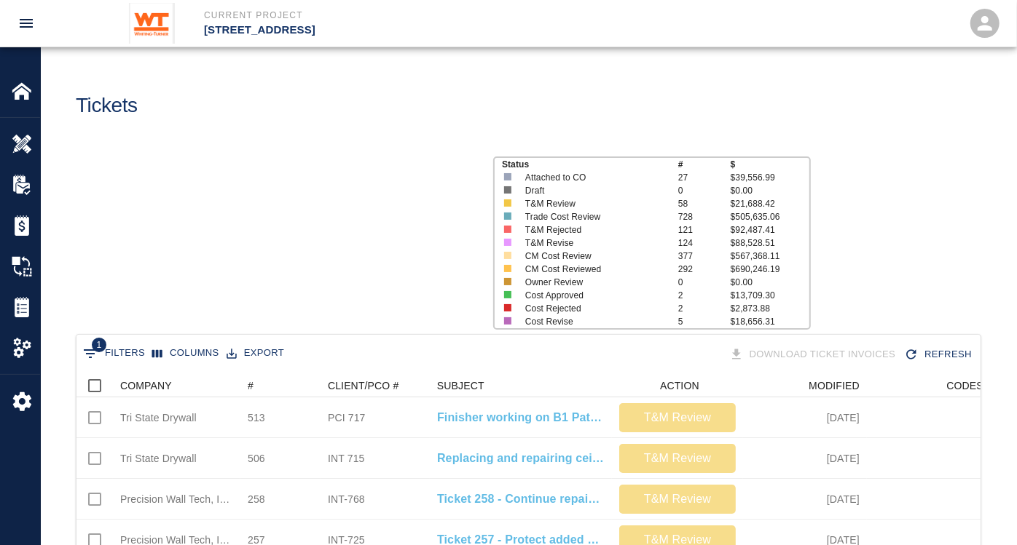
scroll to position [838, 892]
